Goal: Transaction & Acquisition: Purchase product/service

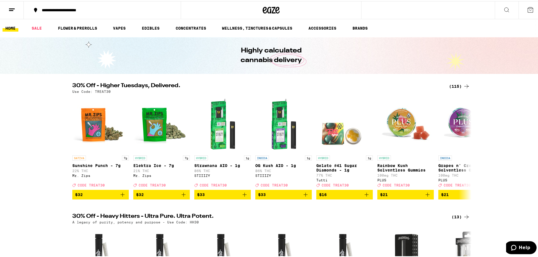
click at [520, 8] on button at bounding box center [530, 8] width 24 height 17
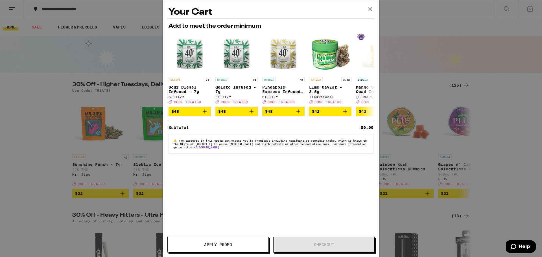
click at [370, 11] on icon at bounding box center [370, 9] width 8 height 8
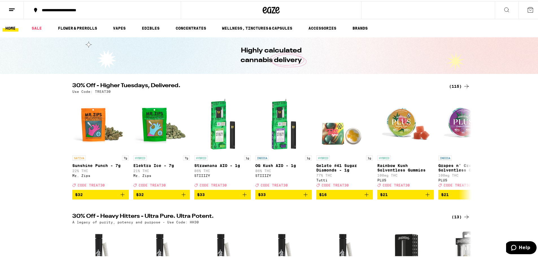
click at [10, 8] on line at bounding box center [12, 8] width 6 height 0
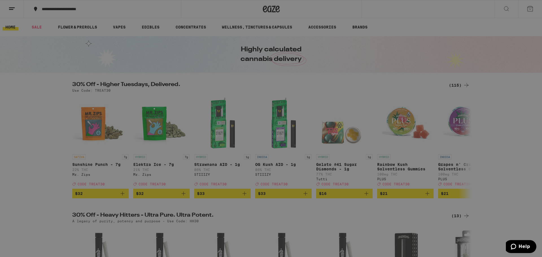
click at [60, 34] on button "Log In" at bounding box center [78, 29] width 99 height 11
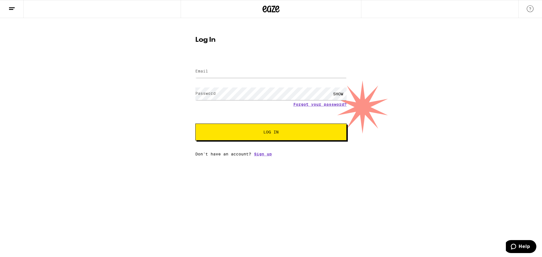
click at [255, 78] on div at bounding box center [270, 71] width 151 height 17
click at [255, 72] on input "Email" at bounding box center [270, 71] width 151 height 13
type input "[EMAIL_ADDRESS][DOMAIN_NAME]"
click at [195, 124] on button "Log In" at bounding box center [270, 132] width 151 height 17
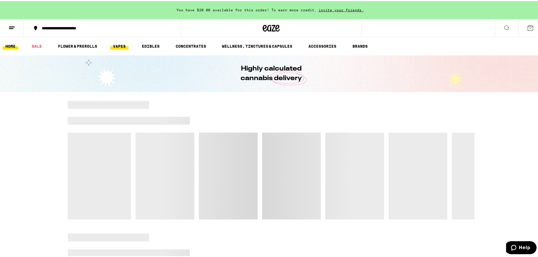
click at [120, 42] on link "VAPES" at bounding box center [119, 45] width 18 height 7
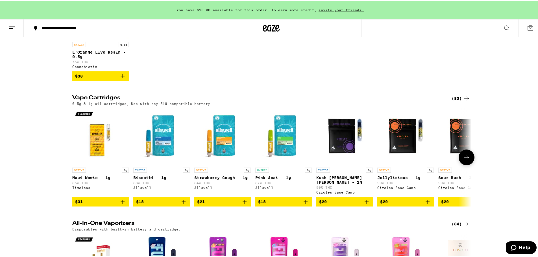
scroll to position [254, 0]
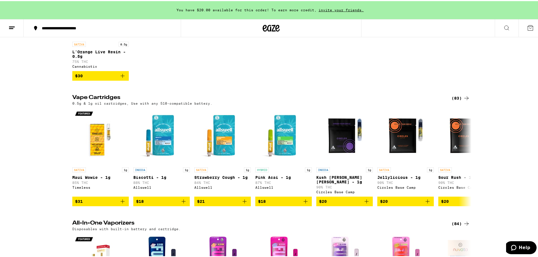
click at [451, 100] on div "(83)" at bounding box center [460, 97] width 18 height 7
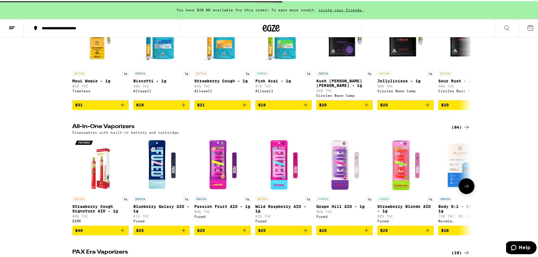
scroll to position [395, 0]
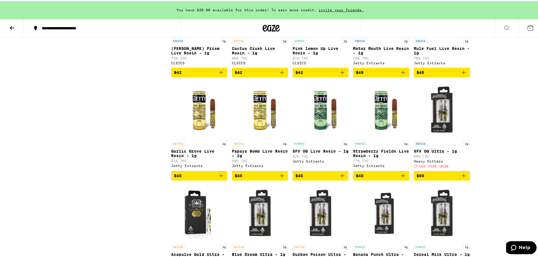
scroll to position [1355, 0]
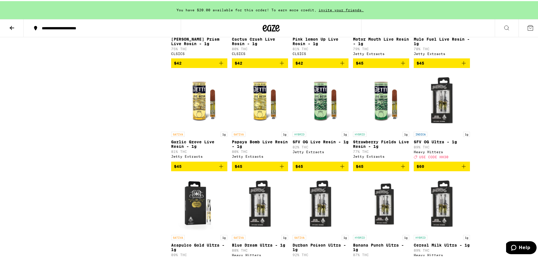
click at [384, 169] on span "$45" at bounding box center [381, 165] width 51 height 7
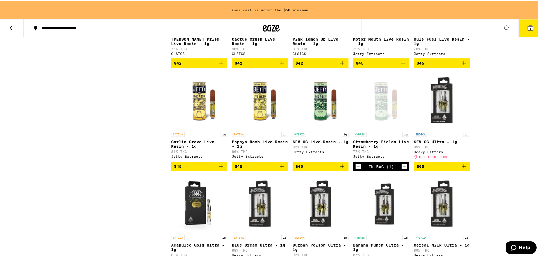
click at [355, 169] on icon "Decrement" at bounding box center [357, 165] width 5 height 7
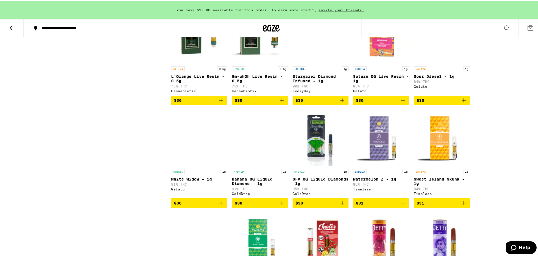
scroll to position [790, 0]
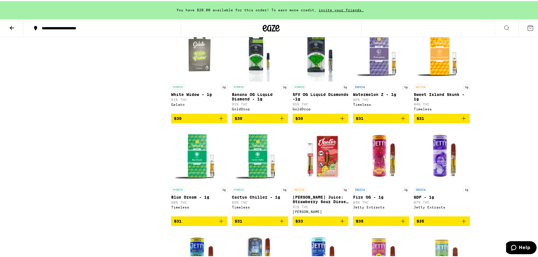
click at [262, 121] on span "$30" at bounding box center [259, 117] width 51 height 7
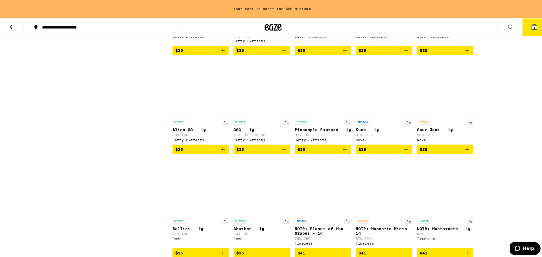
scroll to position [1072, 0]
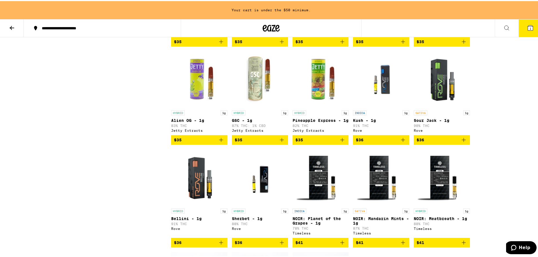
click at [259, 142] on span "$35" at bounding box center [259, 138] width 51 height 7
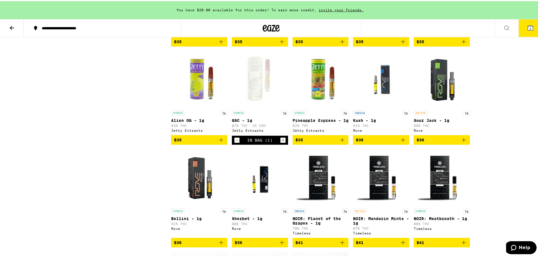
click at [522, 31] on button "2" at bounding box center [530, 26] width 24 height 17
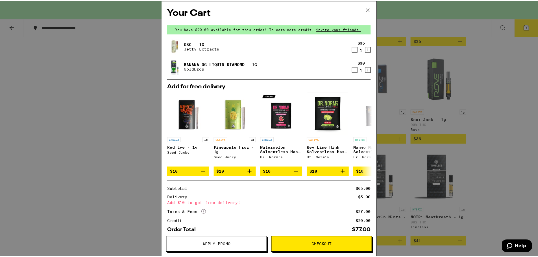
scroll to position [31, 0]
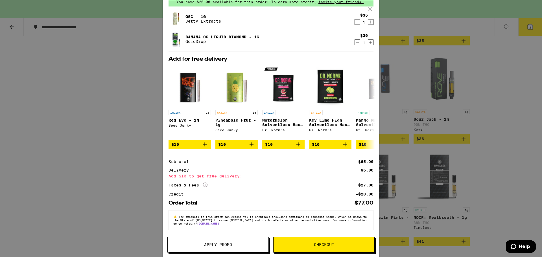
click at [233, 248] on button "Apply Promo" at bounding box center [217, 245] width 101 height 16
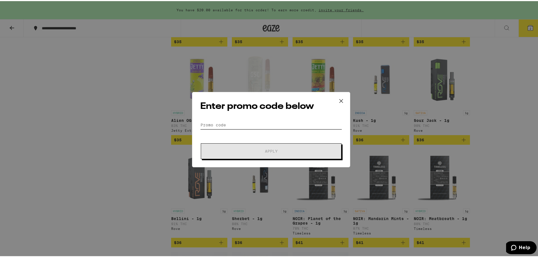
click at [230, 124] on input "Promo Code" at bounding box center [271, 124] width 142 height 8
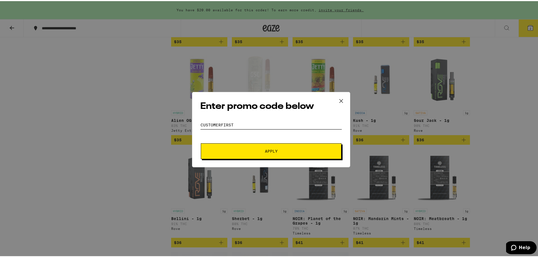
type input "customerfirst"
click at [270, 156] on button "Apply" at bounding box center [271, 150] width 141 height 16
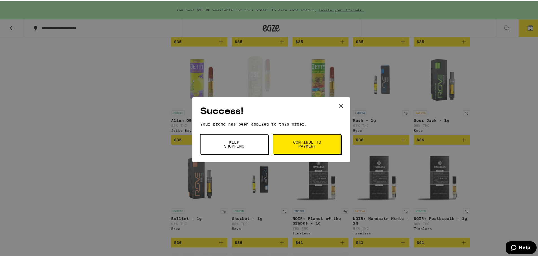
click at [304, 147] on span "Continue to payment" at bounding box center [306, 143] width 29 height 8
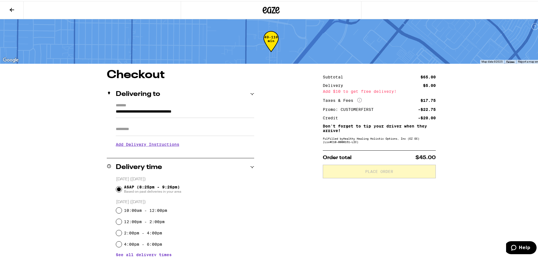
click at [14, 10] on icon at bounding box center [11, 8] width 7 height 7
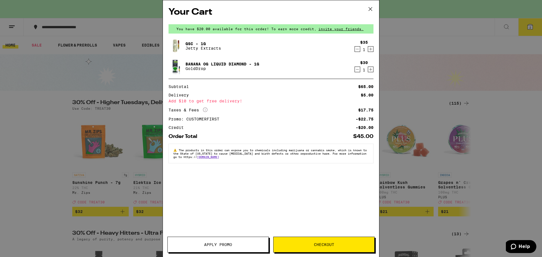
click at [357, 51] on icon "Decrement" at bounding box center [357, 49] width 5 height 7
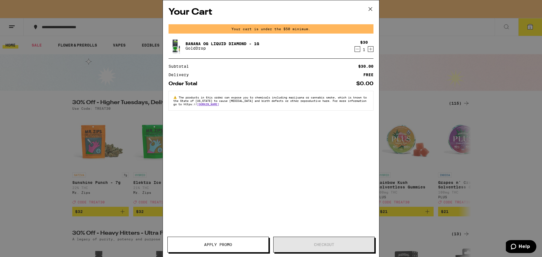
click at [356, 49] on icon "Decrement" at bounding box center [357, 49] width 5 height 7
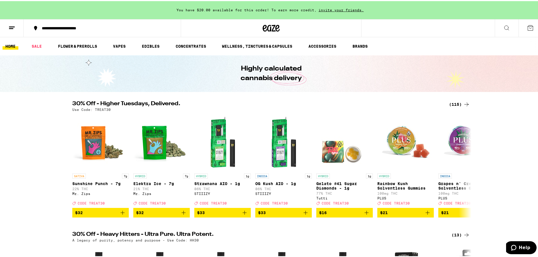
click at [14, 23] on icon at bounding box center [11, 26] width 7 height 7
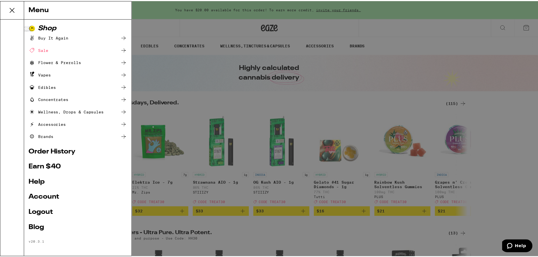
scroll to position [2, 0]
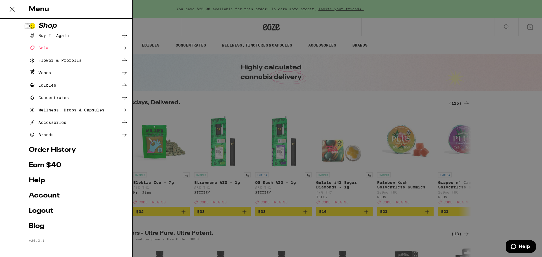
click at [35, 213] on link "Logout" at bounding box center [78, 211] width 99 height 7
